Goal: Navigation & Orientation: Find specific page/section

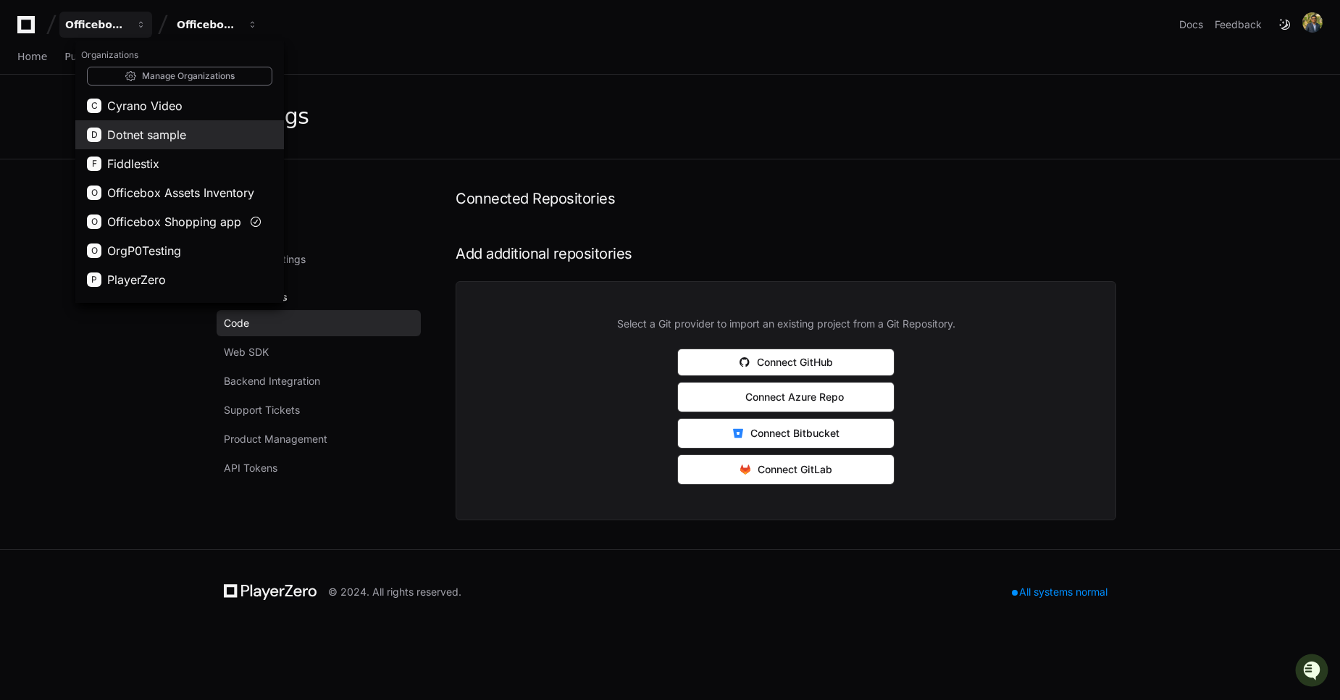
scroll to position [52, 0]
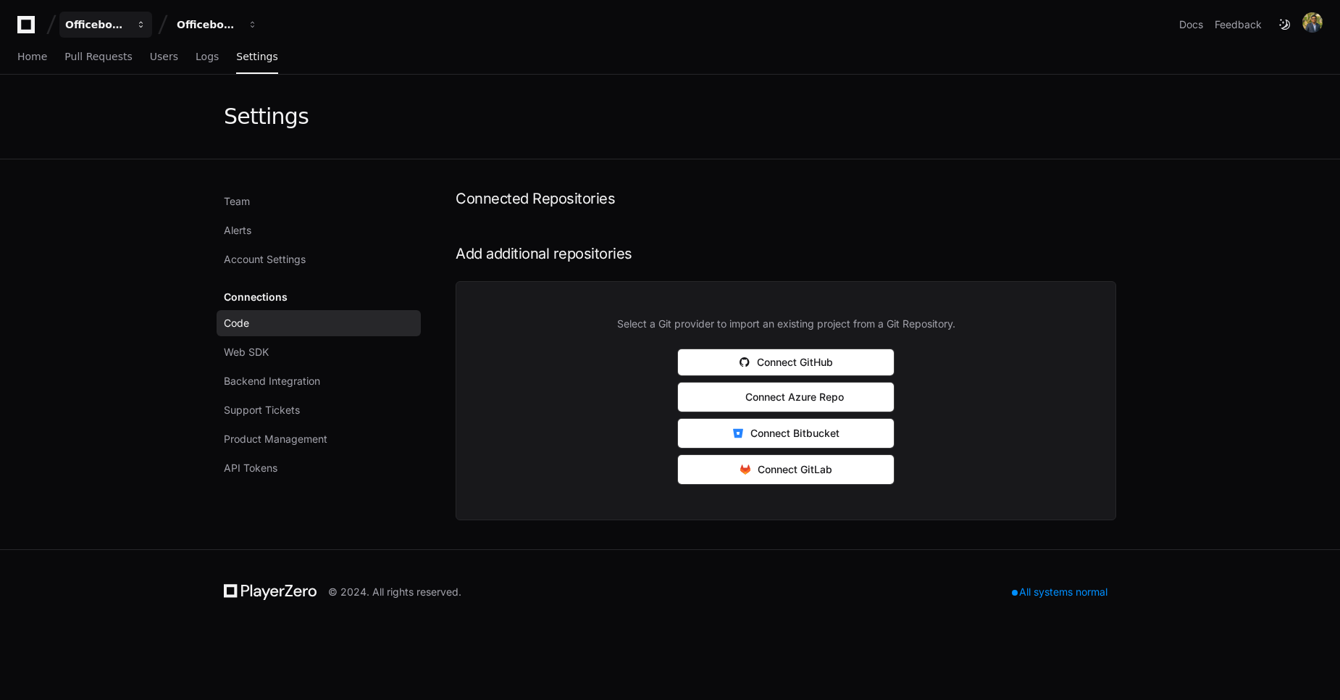
click at [117, 30] on div "Officebox Shopping app" at bounding box center [96, 24] width 62 height 14
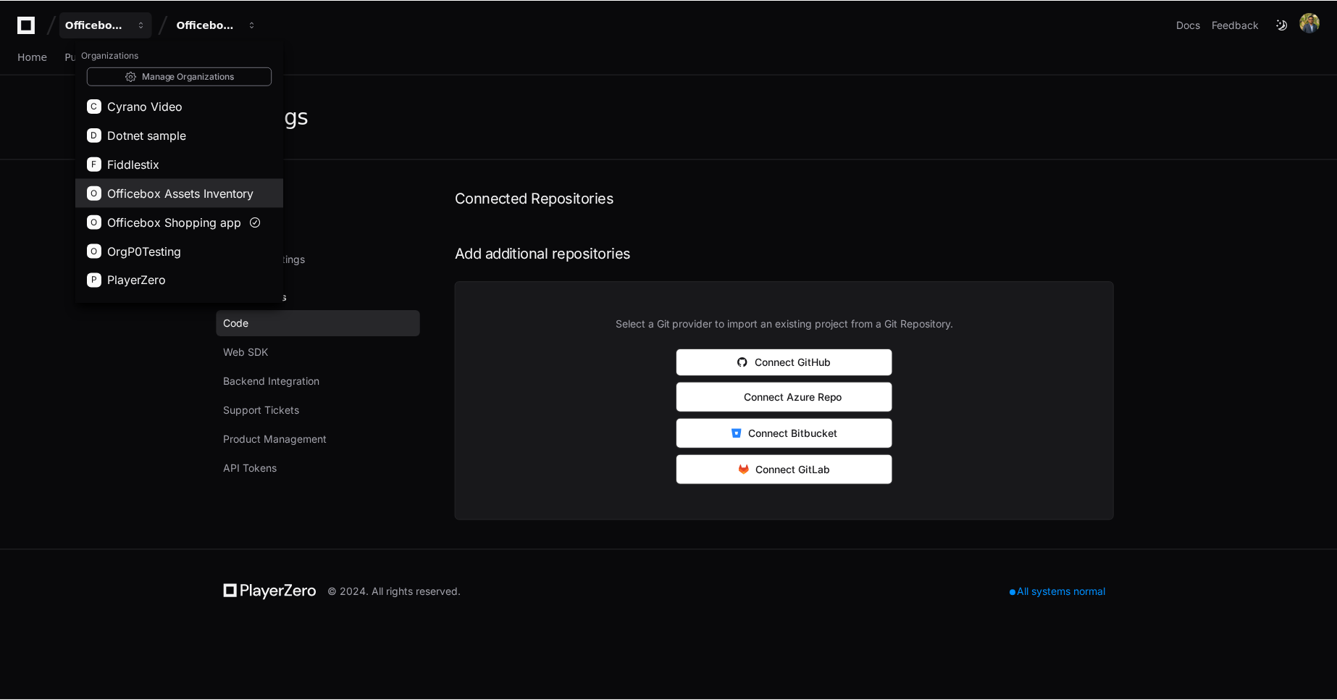
scroll to position [81, 0]
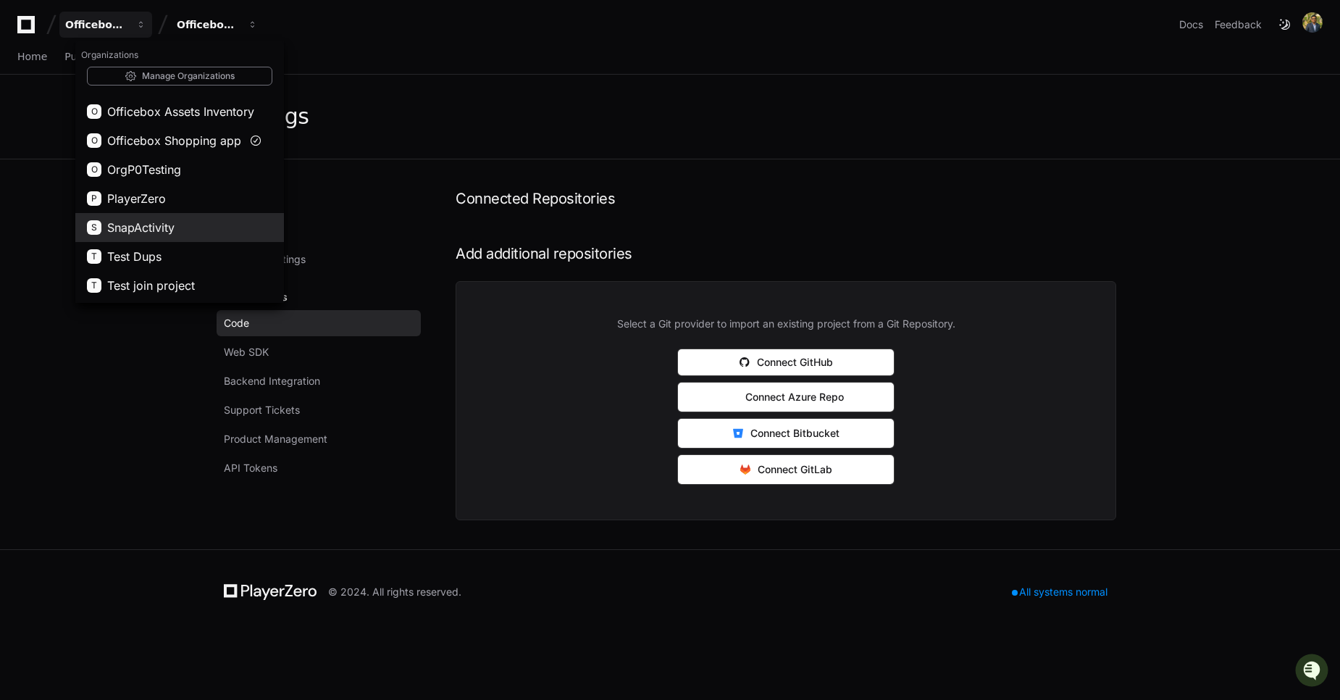
click at [143, 225] on span "SnapActivity" at bounding box center [140, 227] width 67 height 17
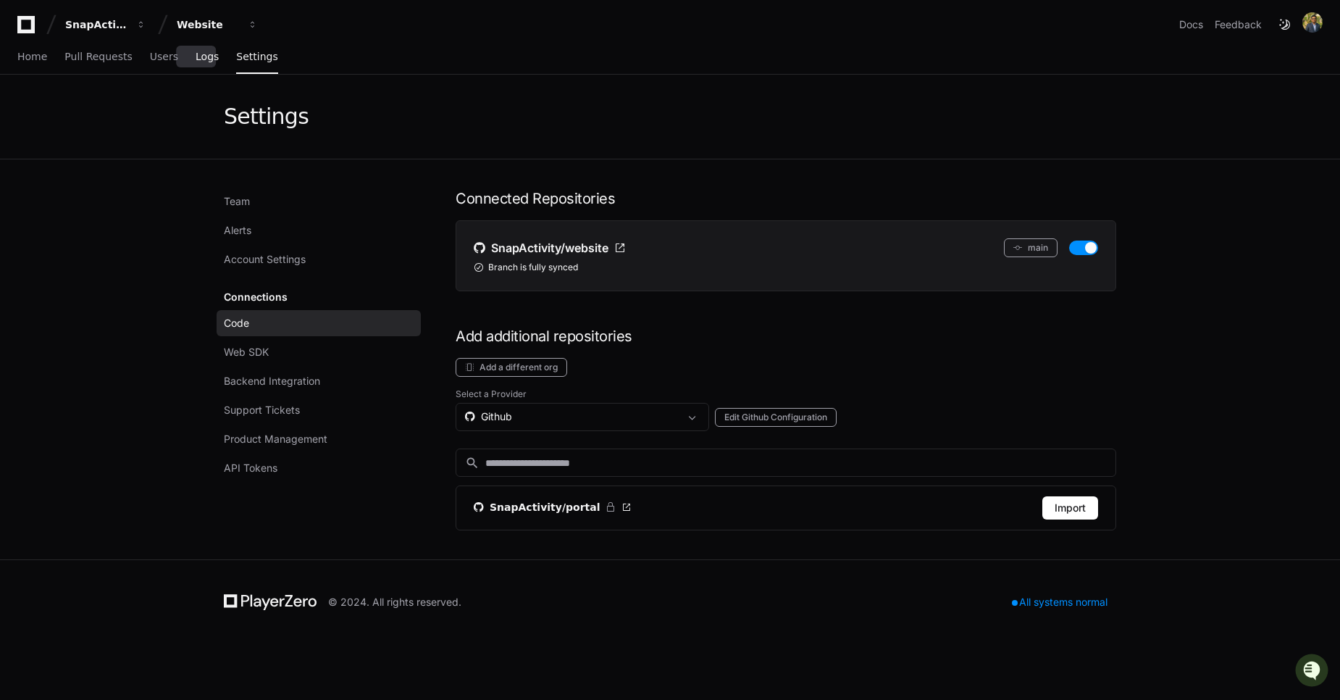
click at [196, 68] on link "Logs" at bounding box center [207, 57] width 23 height 33
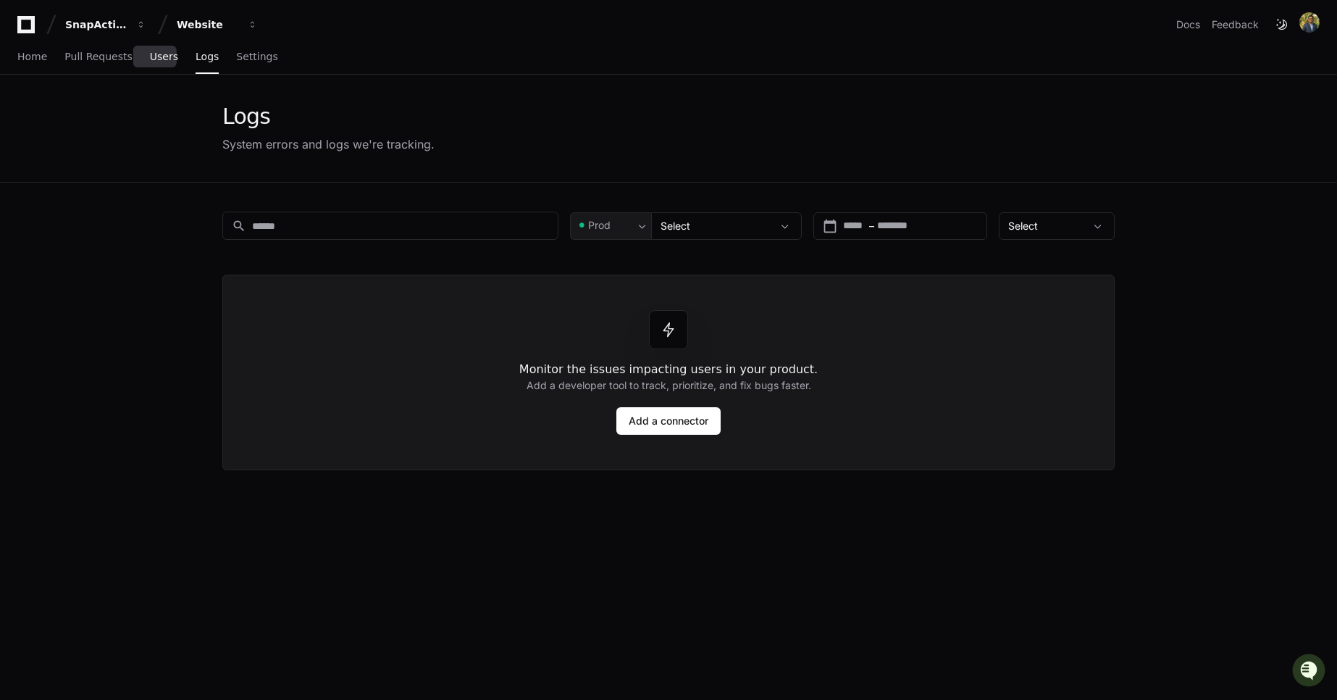
click at [150, 64] on link "Users" at bounding box center [164, 57] width 28 height 33
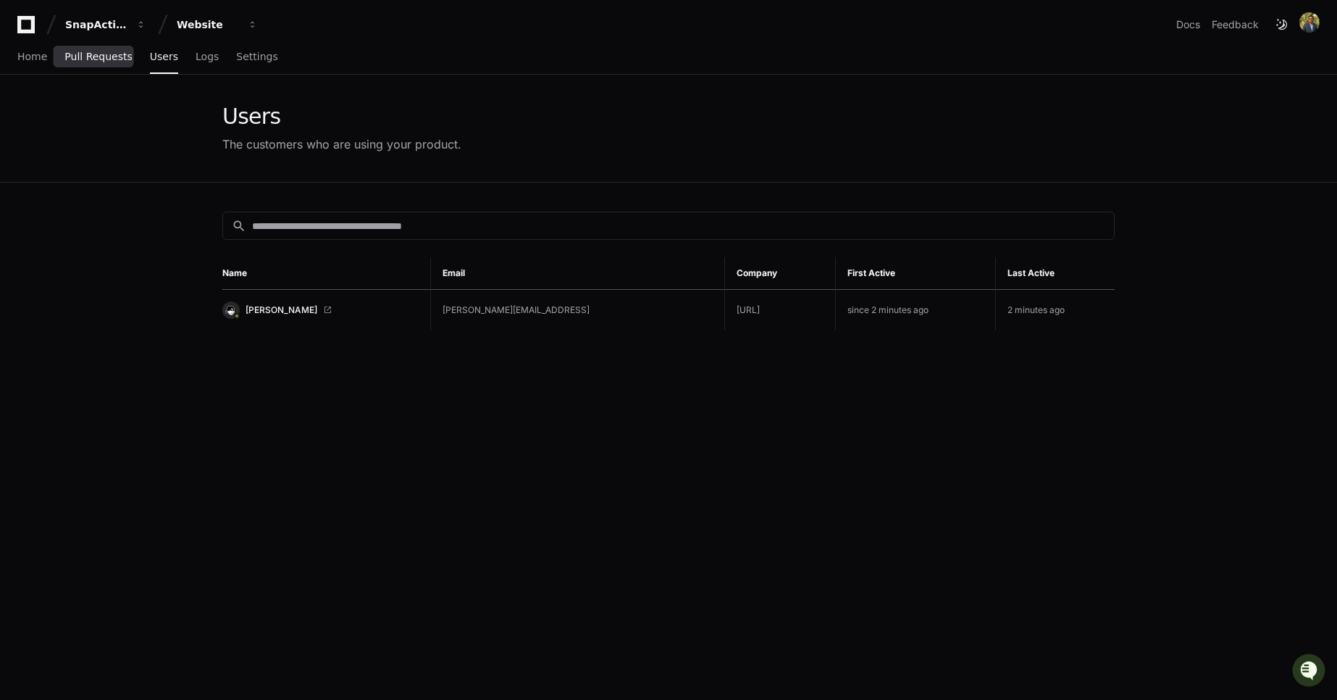
click at [102, 61] on span "Pull Requests" at bounding box center [97, 56] width 67 height 9
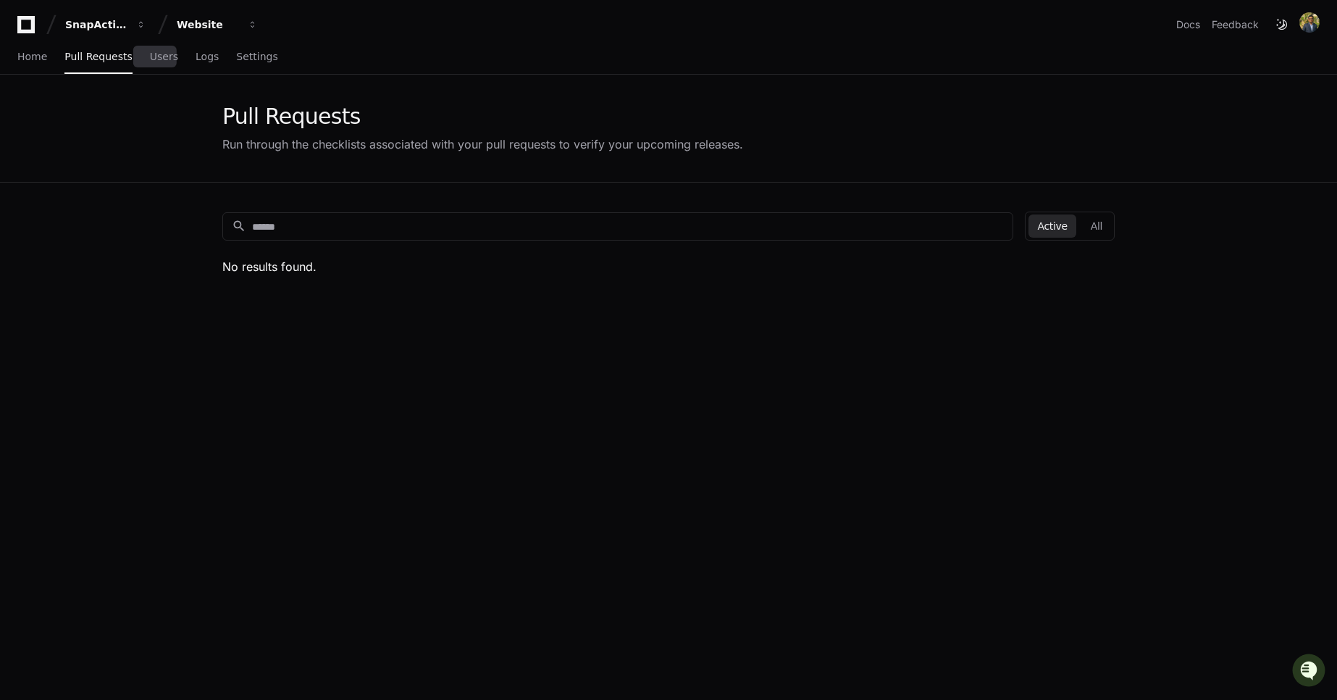
click at [177, 54] on div "Home Pull Requests Users Logs Settings" at bounding box center [147, 57] width 261 height 33
click at [204, 56] on span "Logs" at bounding box center [207, 56] width 23 height 9
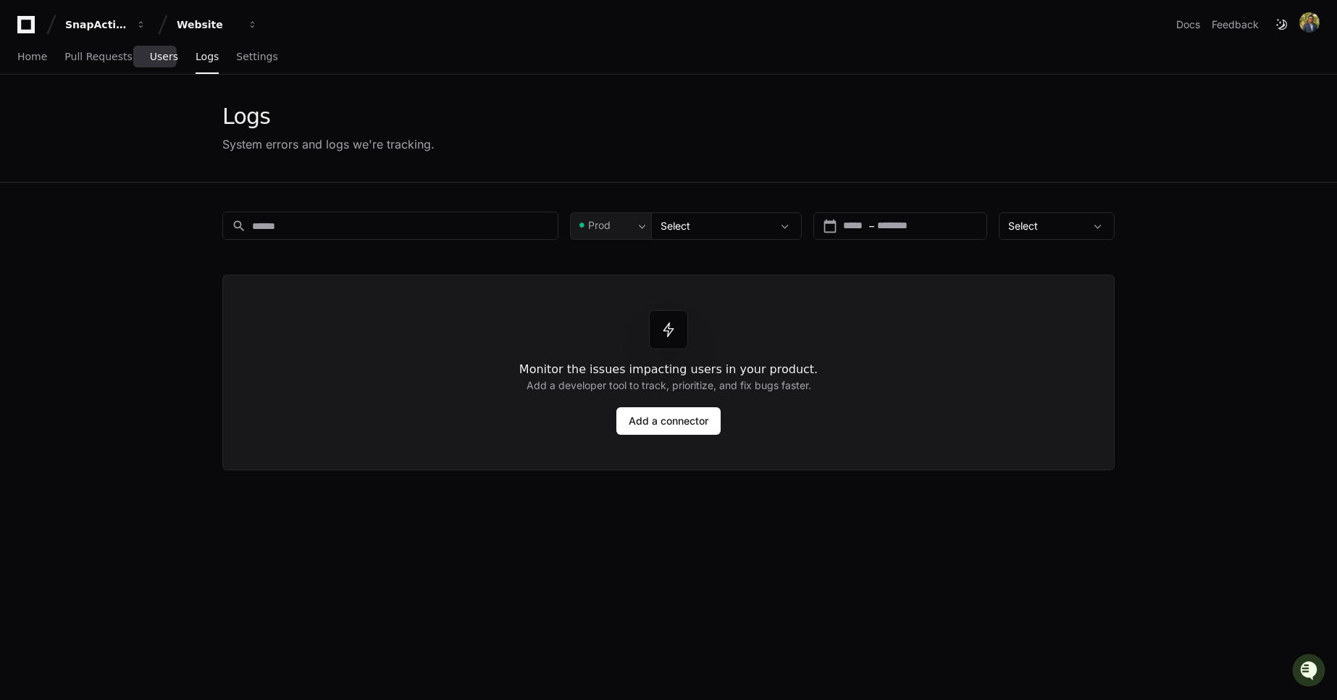
click at [167, 60] on span "Users" at bounding box center [164, 56] width 28 height 9
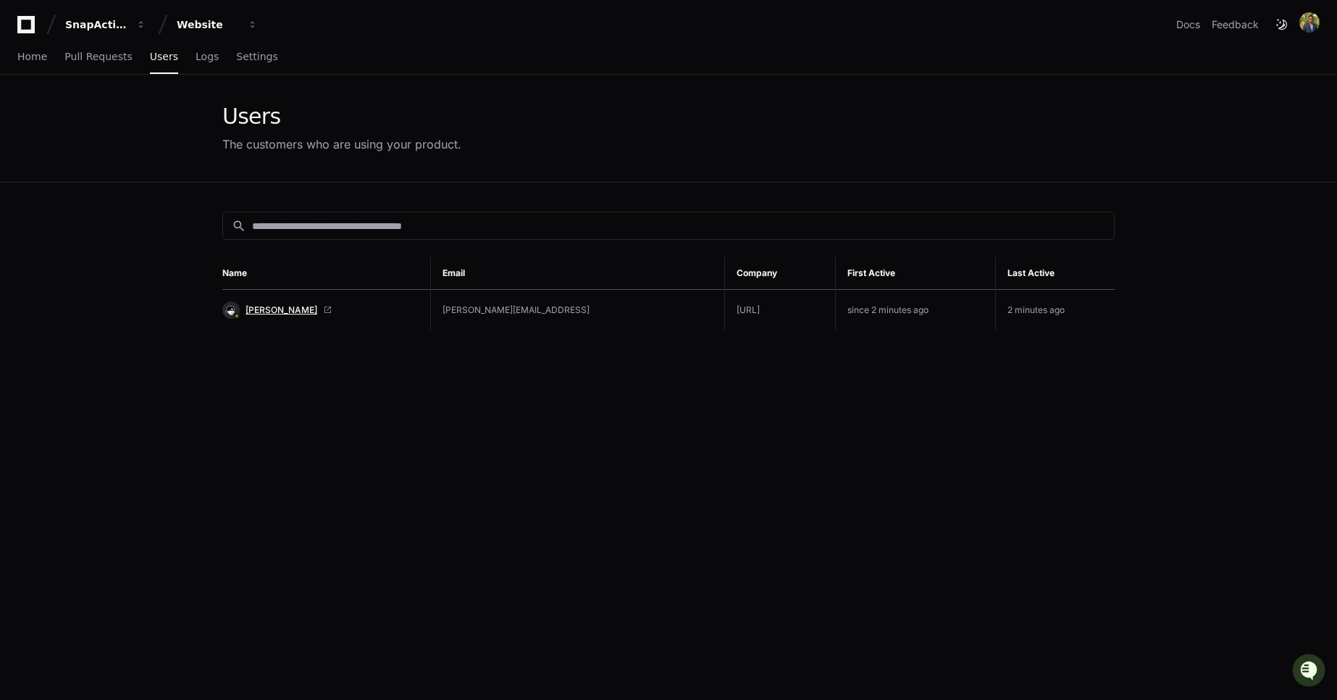
click at [276, 305] on span "[PERSON_NAME]" at bounding box center [282, 310] width 72 height 12
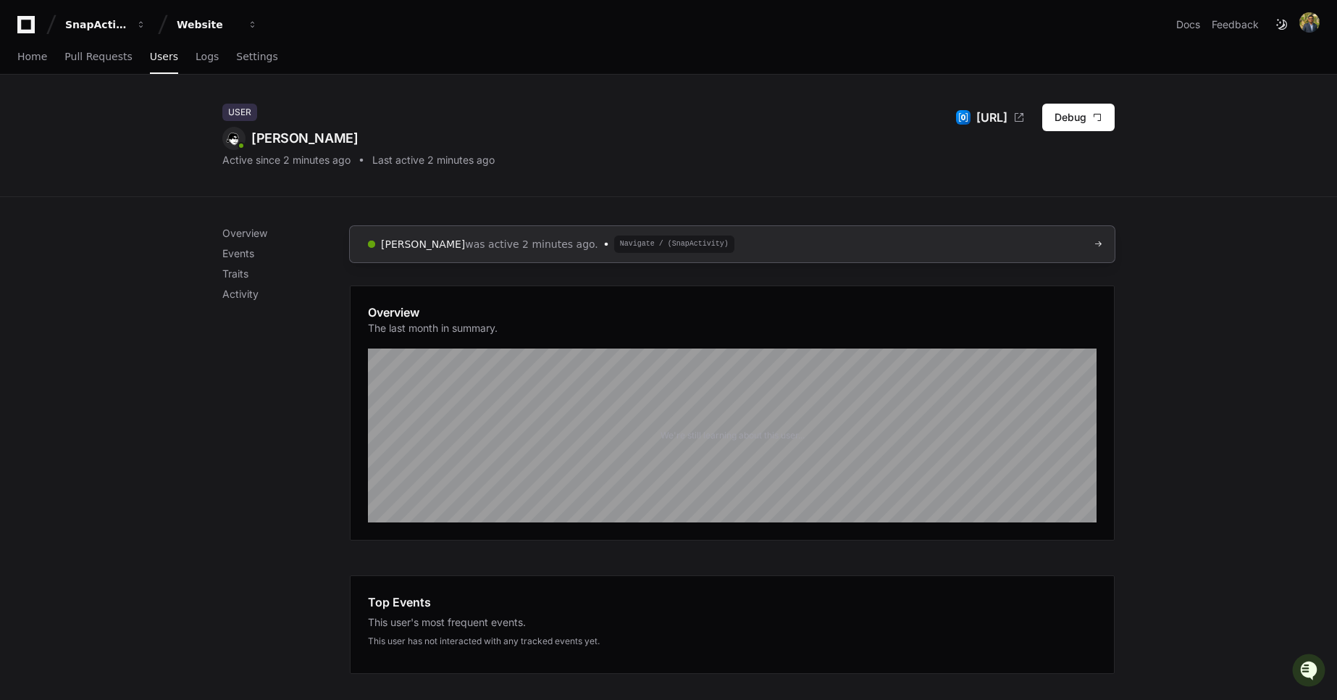
click at [692, 248] on span "Navigate / (SnapActivity)" at bounding box center [674, 243] width 120 height 17
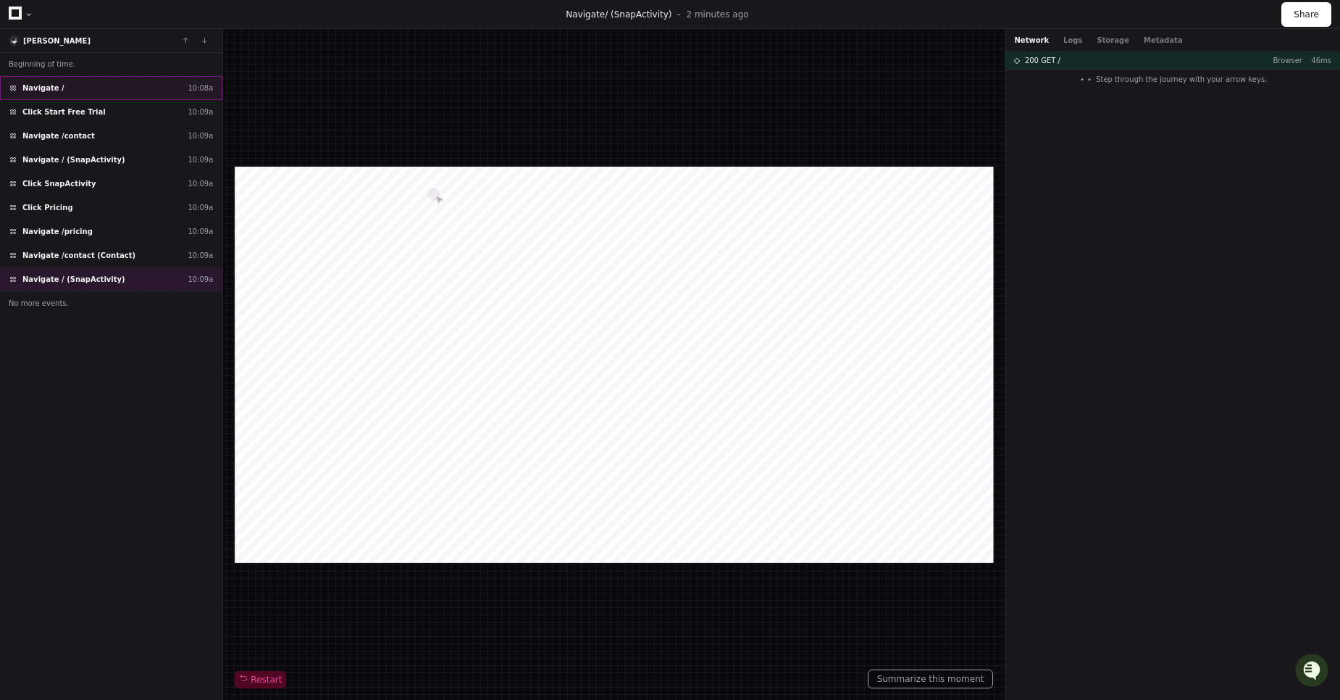
click at [89, 85] on div "Navigate / 10:08a" at bounding box center [111, 88] width 222 height 24
click at [23, 20] on div at bounding box center [21, 14] width 25 height 21
click at [17, 17] on icon at bounding box center [15, 13] width 13 height 13
